Goal: Task Accomplishment & Management: Manage account settings

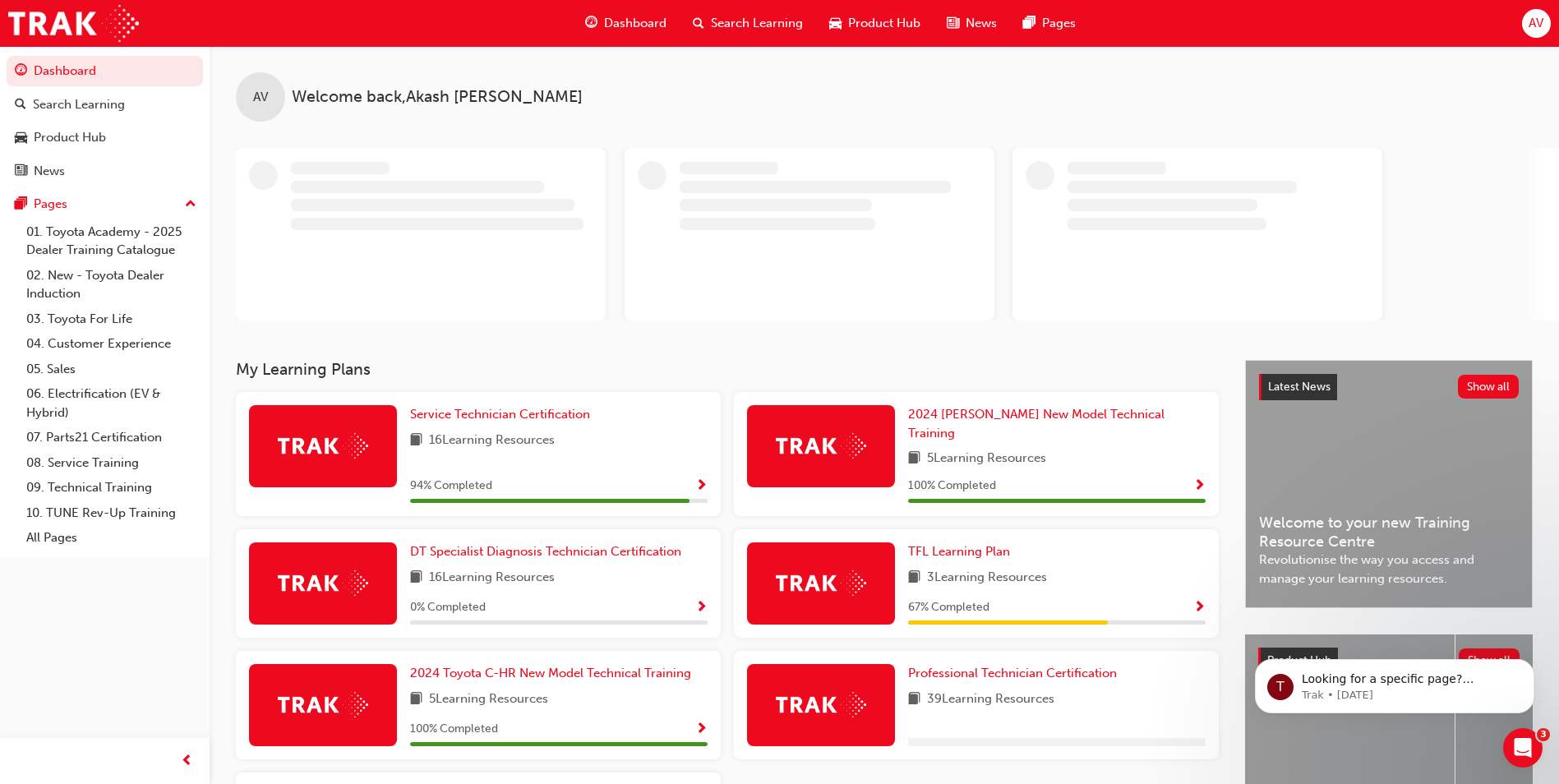
click at [1526, 22] on div "AV" at bounding box center [1536, 24] width 29 height 29
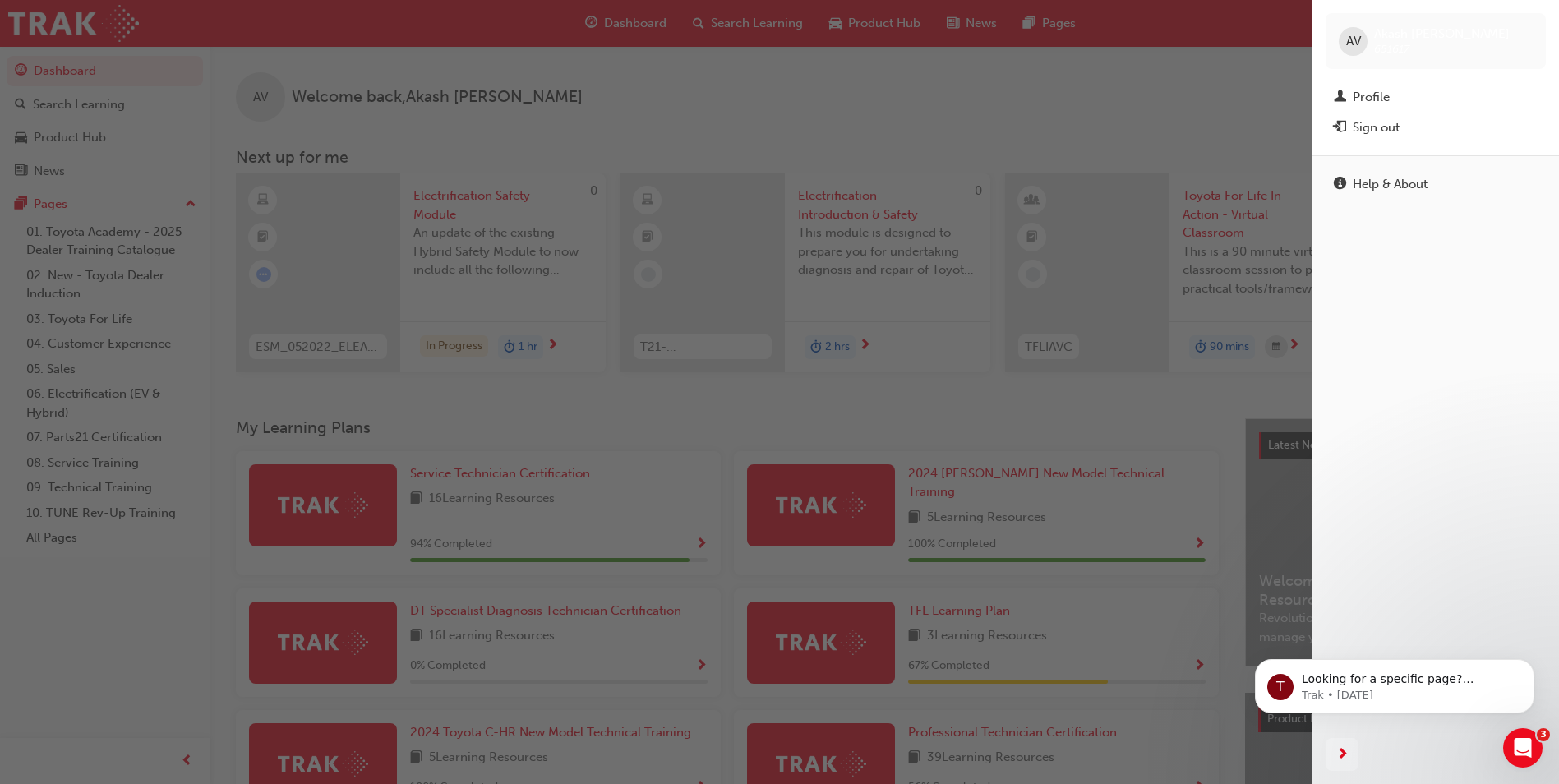
click at [1392, 126] on div "Sign out" at bounding box center [1376, 128] width 47 height 19
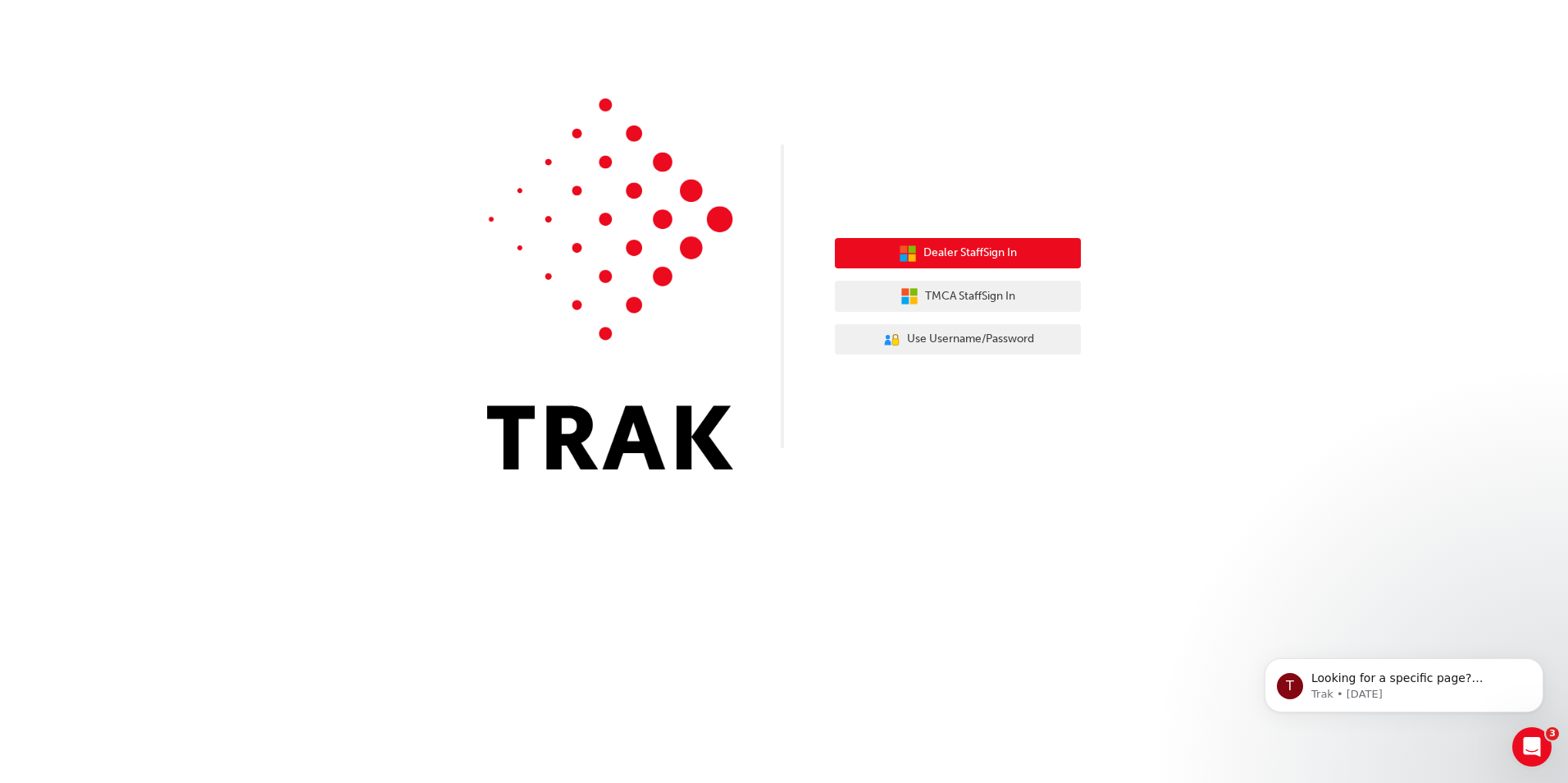
click at [949, 261] on span "Dealer Staff Sign In" at bounding box center [970, 253] width 94 height 19
